Goal: Find specific page/section: Locate a particular part of the current website

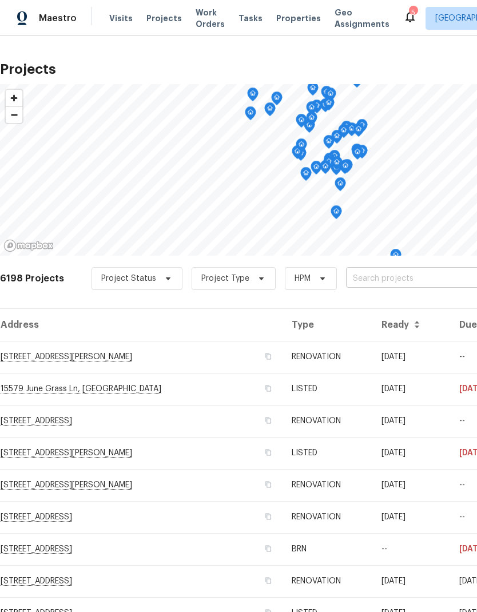
click at [389, 280] on input "text" at bounding box center [411, 279] width 131 height 18
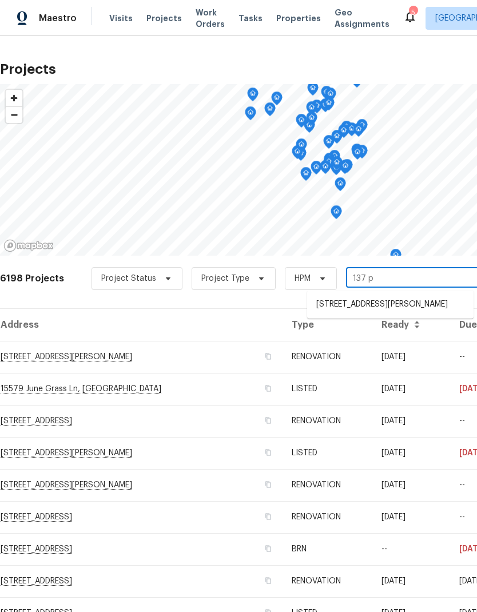
type input "137 ph"
click at [367, 313] on li "[STREET_ADDRESS][PERSON_NAME]" at bounding box center [390, 304] width 167 height 19
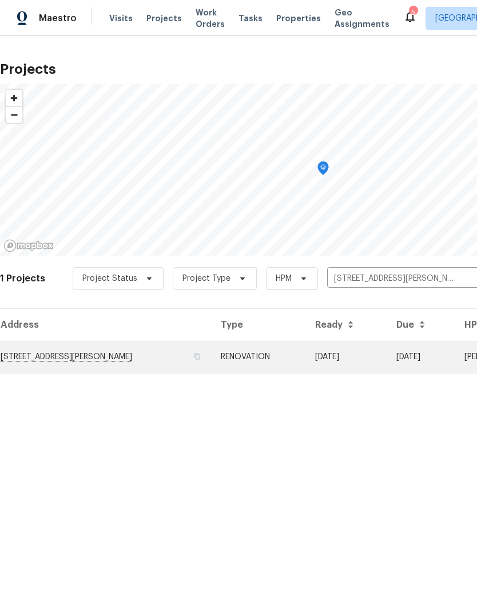
click at [92, 366] on td "[STREET_ADDRESS][PERSON_NAME]" at bounding box center [106, 357] width 212 height 32
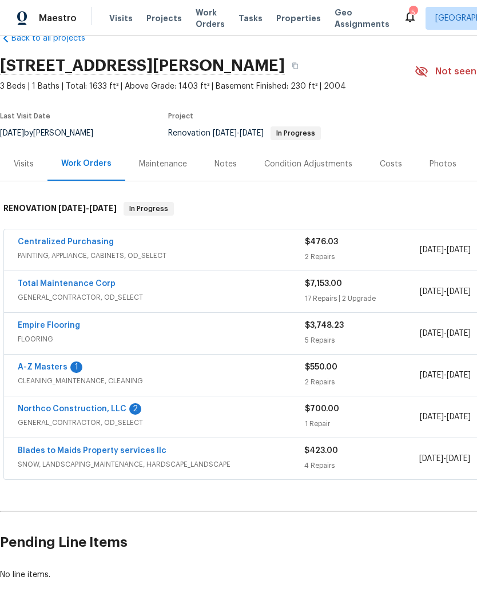
scroll to position [26, 0]
click at [58, 370] on link "A-Z Masters" at bounding box center [43, 367] width 50 height 8
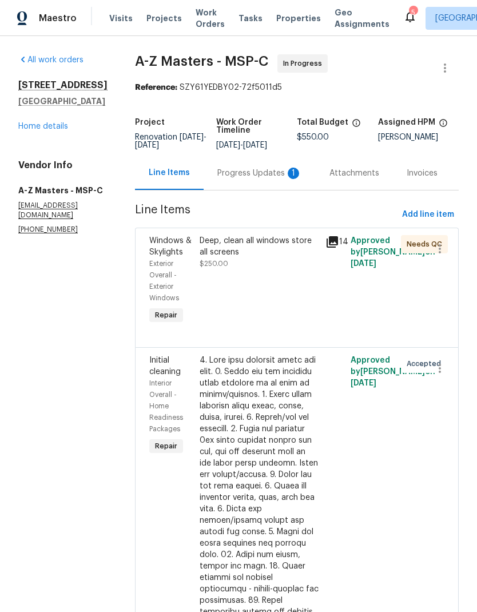
click at [225, 243] on div "Deep, clean all windows store all screens" at bounding box center [259, 246] width 119 height 23
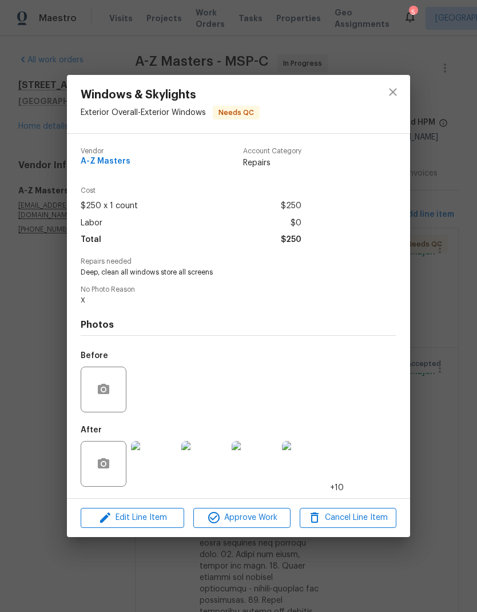
click at [166, 474] on img at bounding box center [154, 464] width 46 height 46
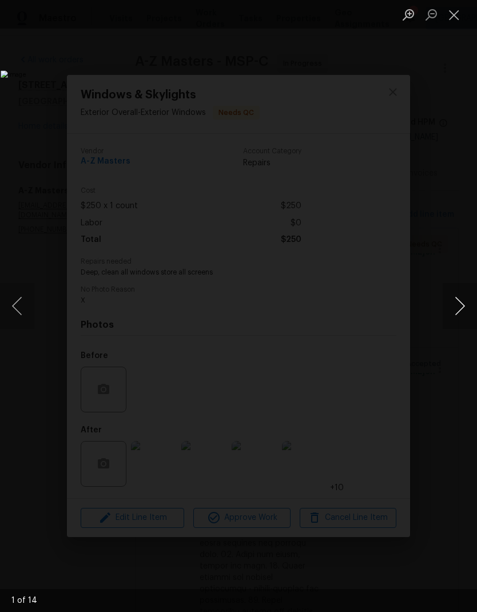
click at [466, 309] on button "Next image" at bounding box center [460, 306] width 34 height 46
click at [462, 299] on button "Next image" at bounding box center [460, 306] width 34 height 46
click at [457, 306] on button "Next image" at bounding box center [460, 306] width 34 height 46
click at [464, 315] on button "Next image" at bounding box center [460, 306] width 34 height 46
click at [464, 313] on button "Next image" at bounding box center [460, 306] width 34 height 46
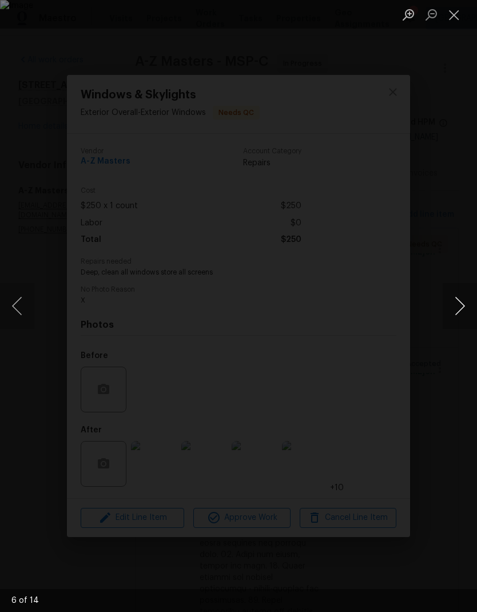
click at [460, 313] on button "Next image" at bounding box center [460, 306] width 34 height 46
click at [462, 310] on button "Next image" at bounding box center [460, 306] width 34 height 46
click at [461, 315] on button "Next image" at bounding box center [460, 306] width 34 height 46
click at [464, 319] on button "Next image" at bounding box center [460, 306] width 34 height 46
click at [462, 318] on button "Next image" at bounding box center [460, 306] width 34 height 46
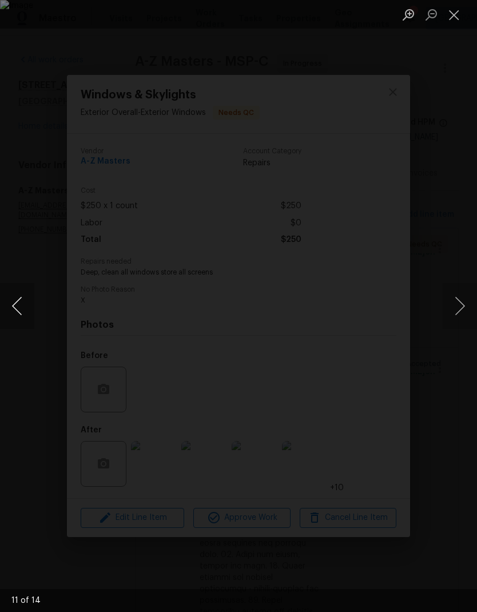
click at [9, 315] on button "Previous image" at bounding box center [17, 306] width 34 height 46
click at [465, 314] on button "Next image" at bounding box center [460, 306] width 34 height 46
click at [465, 313] on button "Next image" at bounding box center [460, 306] width 34 height 46
click at [465, 314] on button "Next image" at bounding box center [460, 306] width 34 height 46
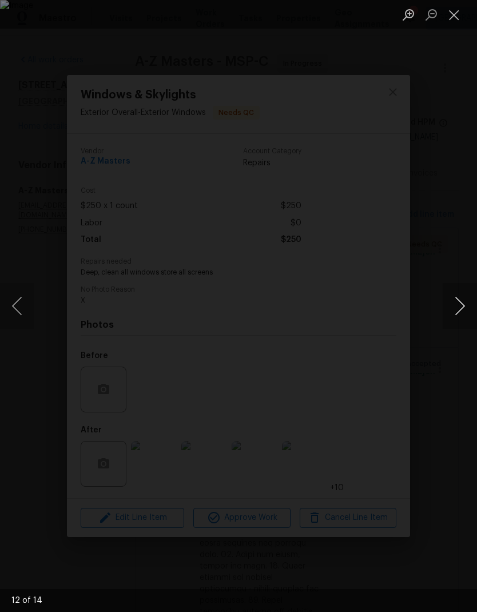
click at [463, 315] on button "Next image" at bounding box center [460, 306] width 34 height 46
click at [463, 314] on button "Next image" at bounding box center [460, 306] width 34 height 46
click at [462, 314] on button "Next image" at bounding box center [460, 306] width 34 height 46
click at [13, 319] on button "Previous image" at bounding box center [17, 306] width 34 height 46
click at [465, 312] on button "Next image" at bounding box center [460, 306] width 34 height 46
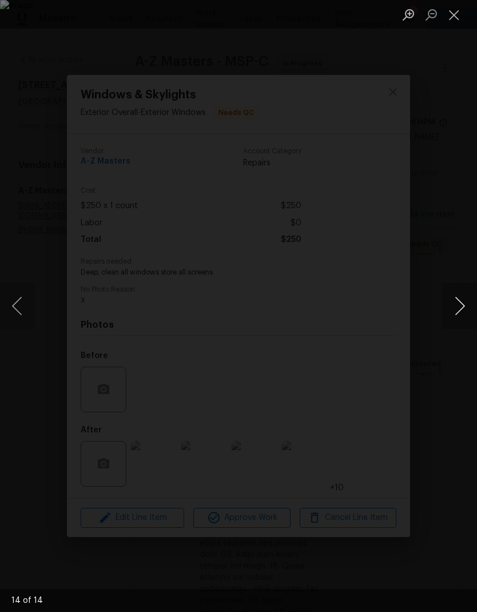
click at [463, 317] on button "Next image" at bounding box center [460, 306] width 34 height 46
click at [465, 315] on button "Next image" at bounding box center [460, 306] width 34 height 46
click at [465, 314] on button "Next image" at bounding box center [460, 306] width 34 height 46
click at [461, 315] on button "Next image" at bounding box center [460, 306] width 34 height 46
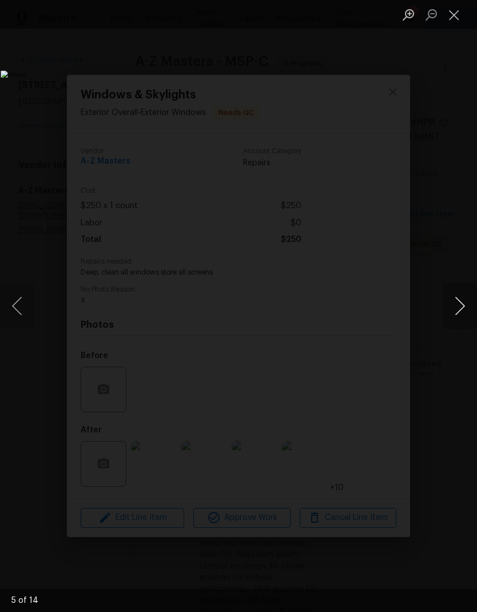
click at [462, 316] on button "Next image" at bounding box center [460, 306] width 34 height 46
click at [462, 317] on button "Next image" at bounding box center [460, 306] width 34 height 46
click at [462, 316] on button "Next image" at bounding box center [460, 306] width 34 height 46
click at [463, 316] on button "Next image" at bounding box center [460, 306] width 34 height 46
click at [462, 315] on button "Next image" at bounding box center [460, 306] width 34 height 46
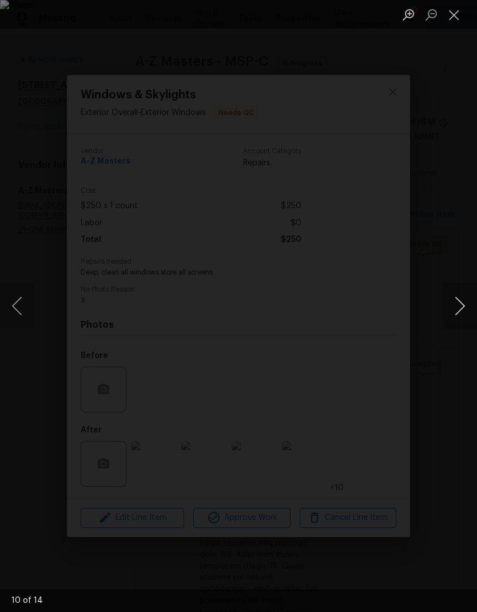
click at [463, 316] on button "Next image" at bounding box center [460, 306] width 34 height 46
click at [464, 316] on button "Next image" at bounding box center [460, 306] width 34 height 46
click at [457, 21] on button "Close lightbox" at bounding box center [454, 15] width 23 height 20
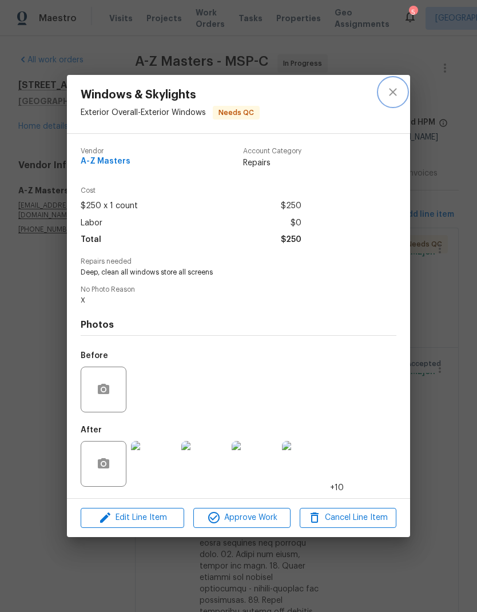
click at [399, 88] on icon "close" at bounding box center [393, 92] width 14 height 14
